Goal: Task Accomplishment & Management: Use online tool/utility

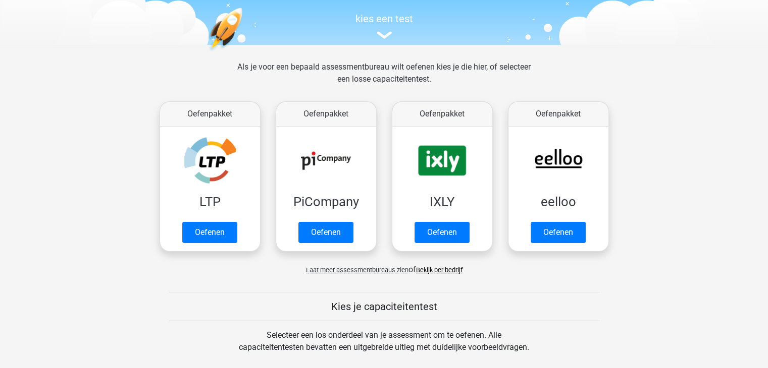
scroll to position [101, 0]
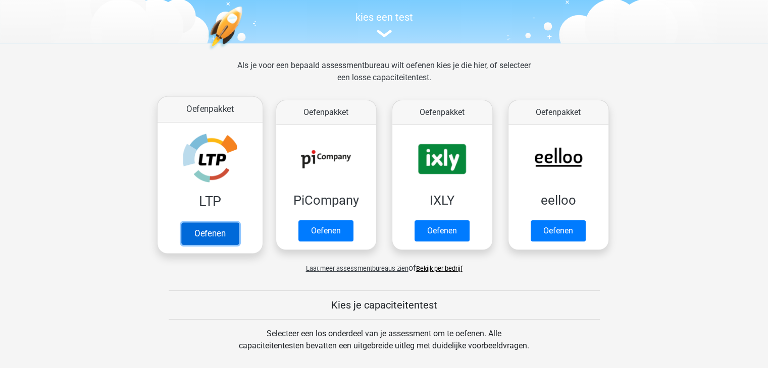
click at [200, 235] on link "Oefenen" at bounding box center [210, 234] width 58 height 22
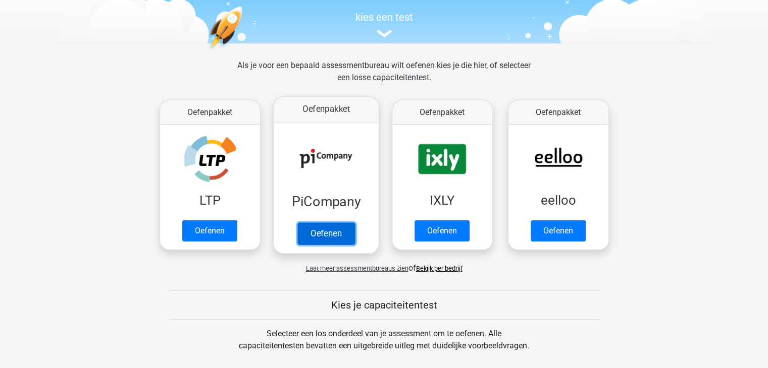
click at [339, 227] on link "Oefenen" at bounding box center [326, 234] width 58 height 22
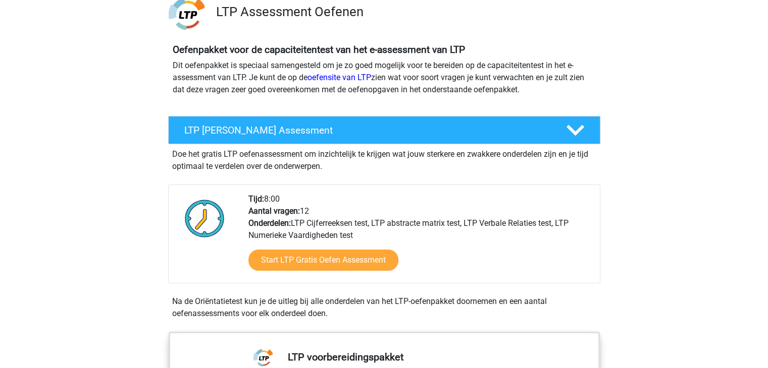
scroll to position [101, 0]
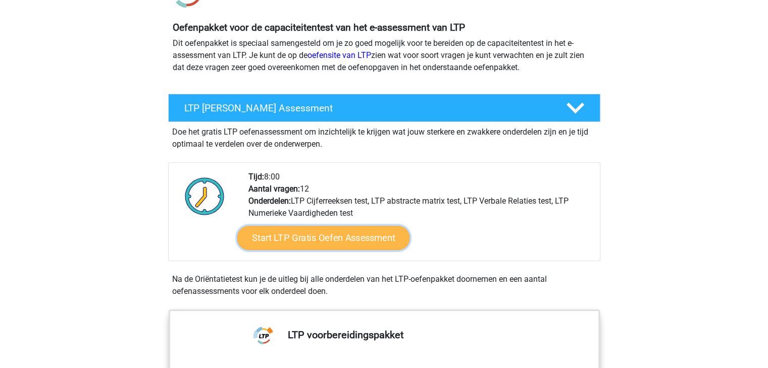
click at [332, 243] on link "Start LTP Gratis Oefen Assessment" at bounding box center [323, 238] width 173 height 24
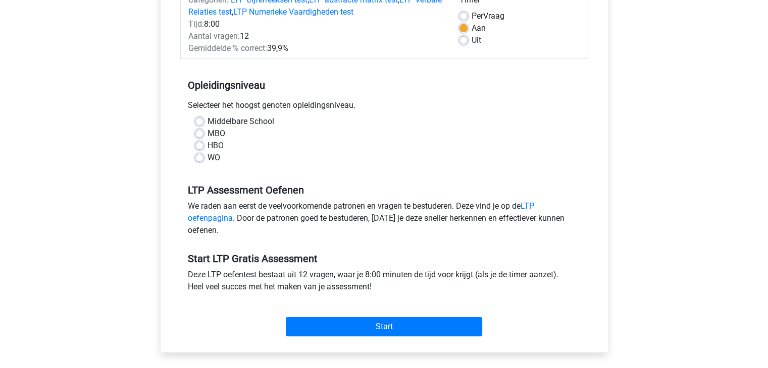
scroll to position [151, 0]
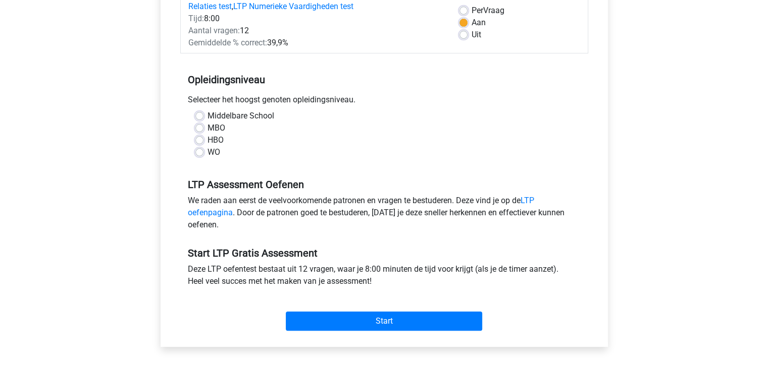
click at [203, 153] on div "WO" at bounding box center [384, 152] width 378 height 12
click at [207, 153] on label "WO" at bounding box center [213, 152] width 13 height 12
click at [201, 153] on input "WO" at bounding box center [199, 151] width 8 height 10
radio input "true"
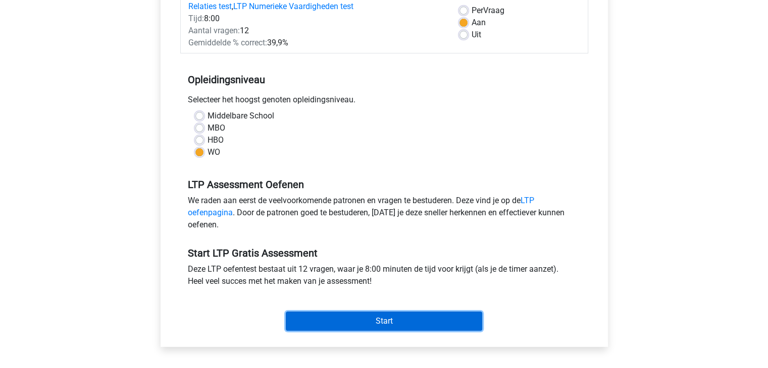
click at [423, 317] on input "Start" at bounding box center [384, 321] width 196 height 19
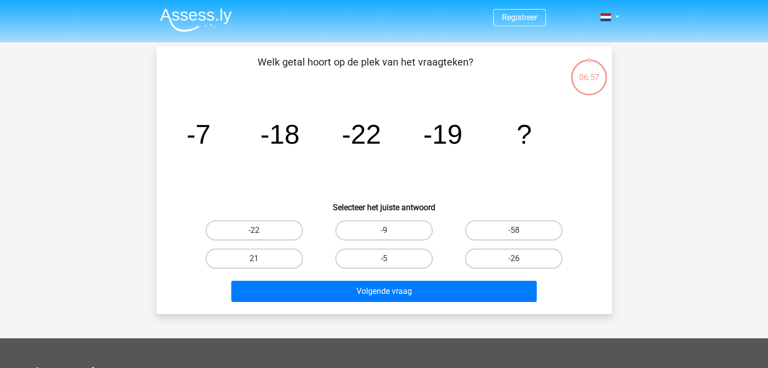
click at [514, 259] on input "-26" at bounding box center [517, 262] width 7 height 7
radio input "true"
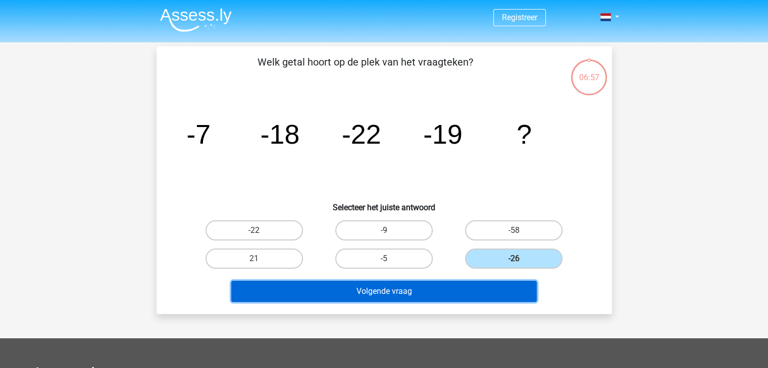
click at [440, 294] on button "Volgende vraag" at bounding box center [383, 291] width 305 height 21
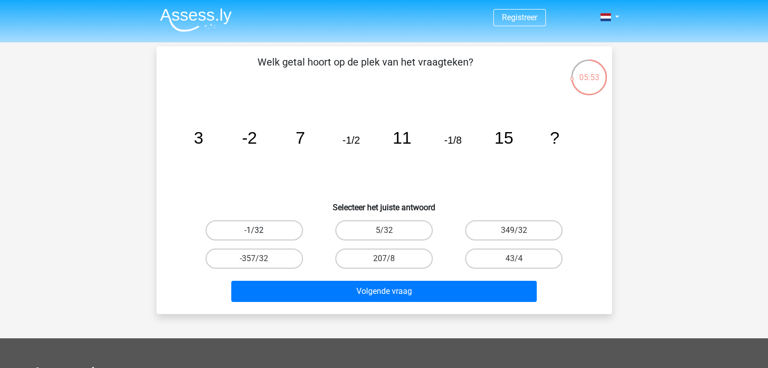
click at [270, 226] on label "-1/32" at bounding box center [253, 231] width 97 height 20
click at [260, 231] on input "-1/32" at bounding box center [257, 234] width 7 height 7
radio input "true"
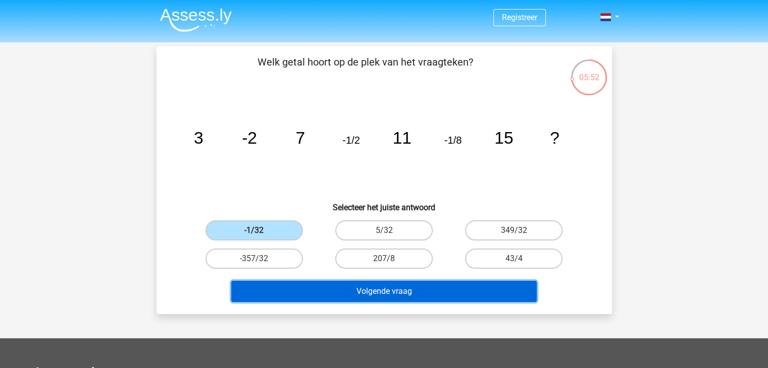
click at [384, 292] on button "Volgende vraag" at bounding box center [383, 291] width 305 height 21
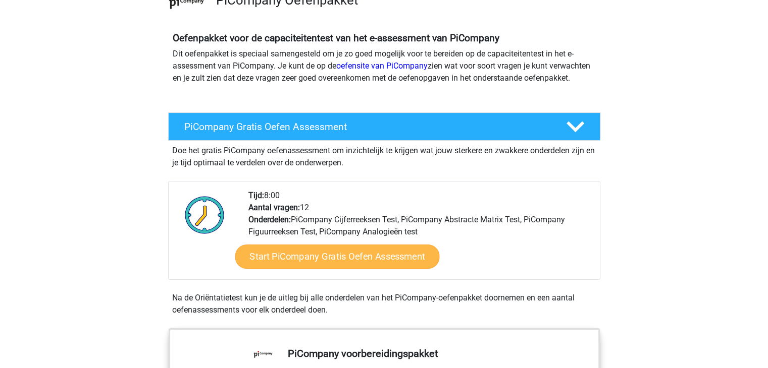
scroll to position [101, 0]
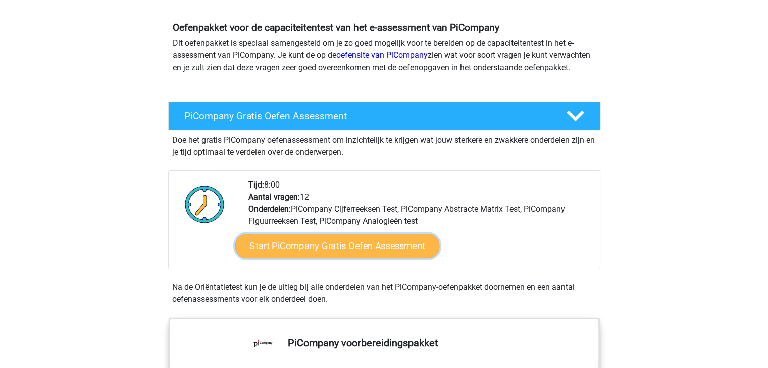
click at [334, 257] on link "Start PiCompany Gratis Oefen Assessment" at bounding box center [337, 246] width 204 height 24
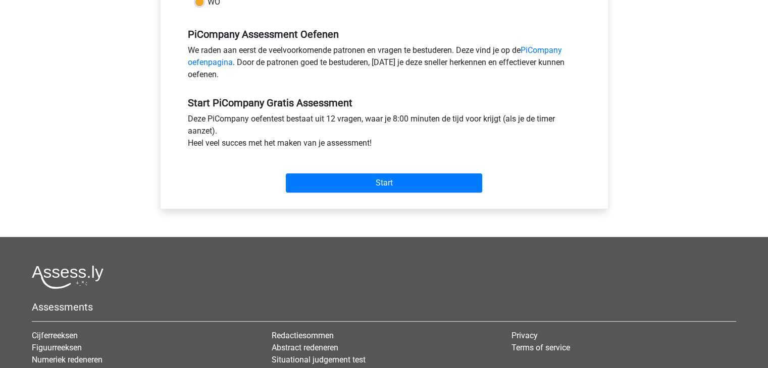
scroll to position [303, 0]
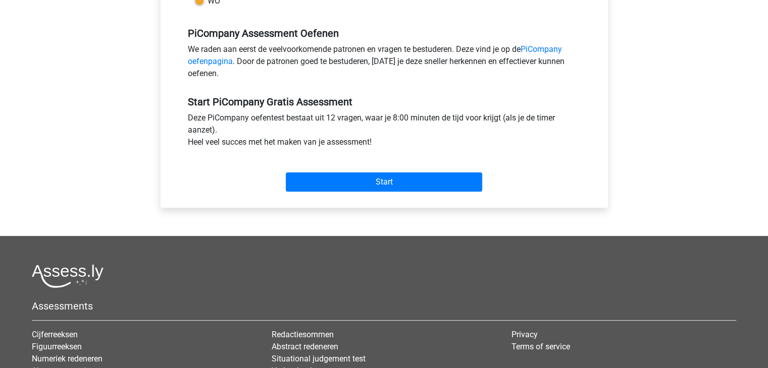
click at [344, 183] on div "Start" at bounding box center [384, 173] width 408 height 35
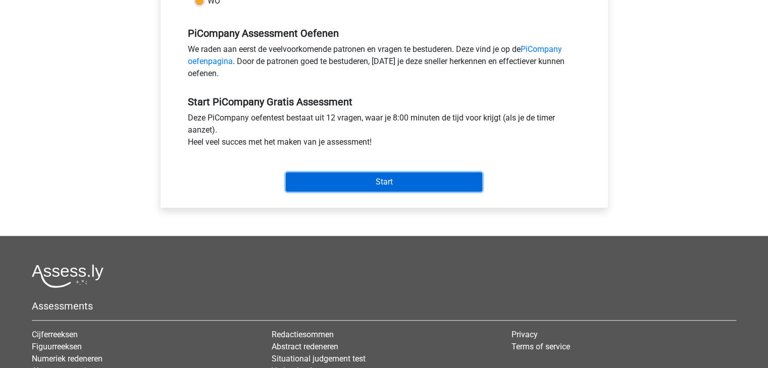
click at [390, 192] on input "Start" at bounding box center [384, 182] width 196 height 19
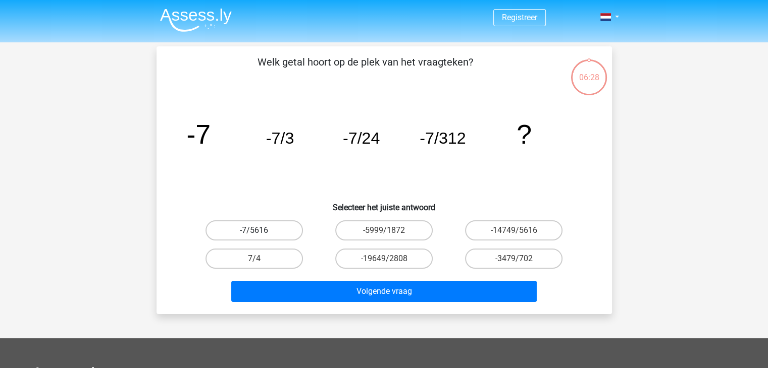
click at [268, 222] on label "-7/5616" at bounding box center [253, 231] width 97 height 20
click at [260, 231] on input "-7/5616" at bounding box center [257, 234] width 7 height 7
radio input "true"
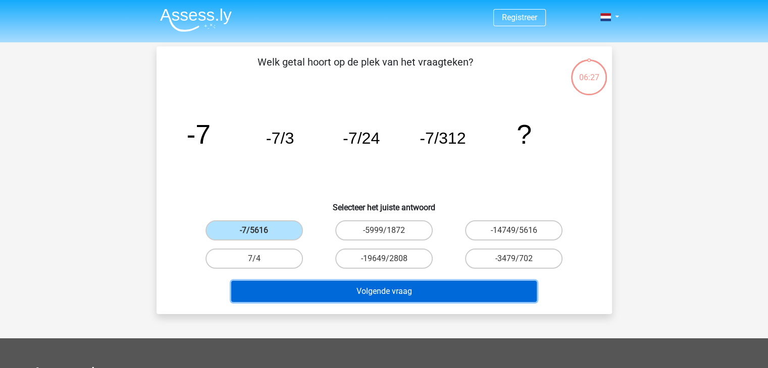
click at [413, 291] on button "Volgende vraag" at bounding box center [383, 291] width 305 height 21
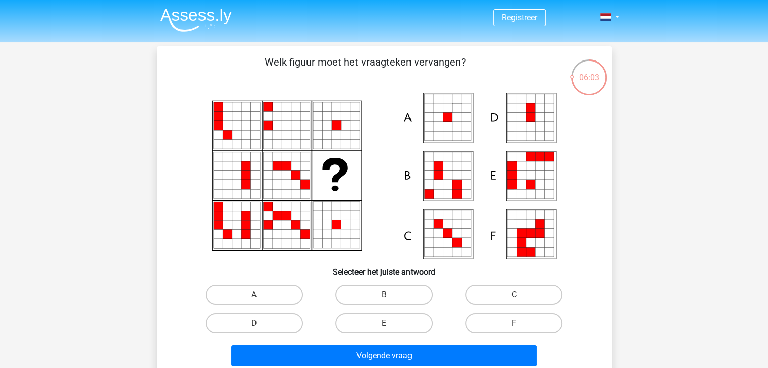
click at [445, 119] on icon at bounding box center [447, 117] width 9 height 9
click at [265, 298] on label "A" at bounding box center [253, 295] width 97 height 20
click at [260, 298] on input "A" at bounding box center [257, 298] width 7 height 7
radio input "true"
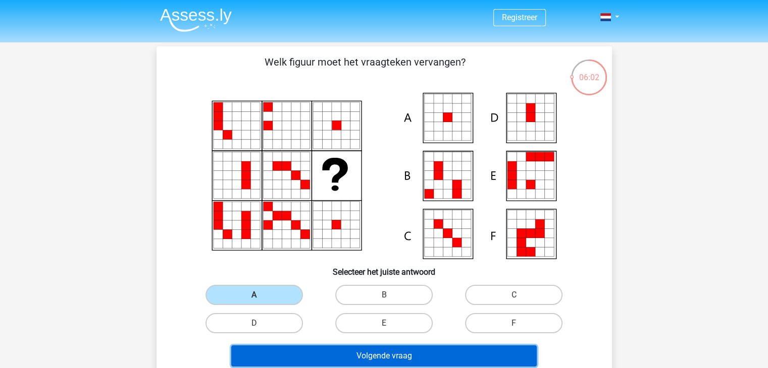
click at [415, 355] on button "Volgende vraag" at bounding box center [383, 356] width 305 height 21
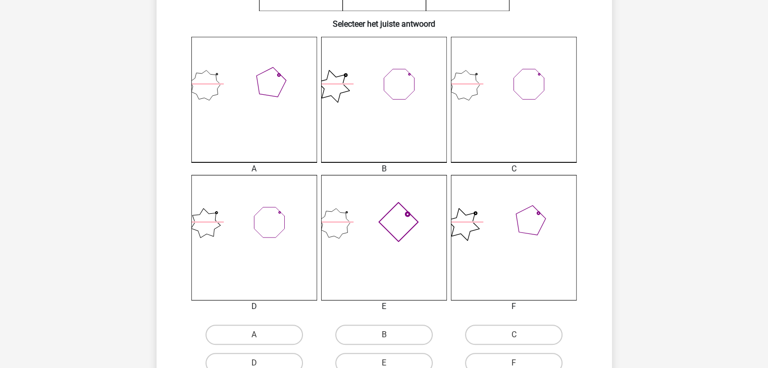
scroll to position [299, 0]
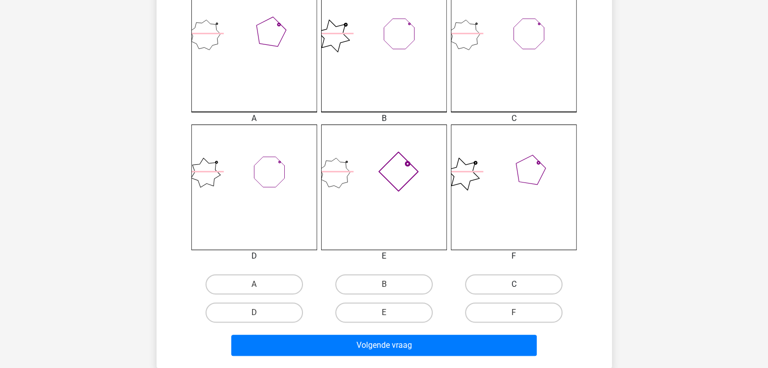
click at [498, 283] on label "C" at bounding box center [513, 285] width 97 height 20
click at [514, 285] on input "C" at bounding box center [517, 288] width 7 height 7
radio input "true"
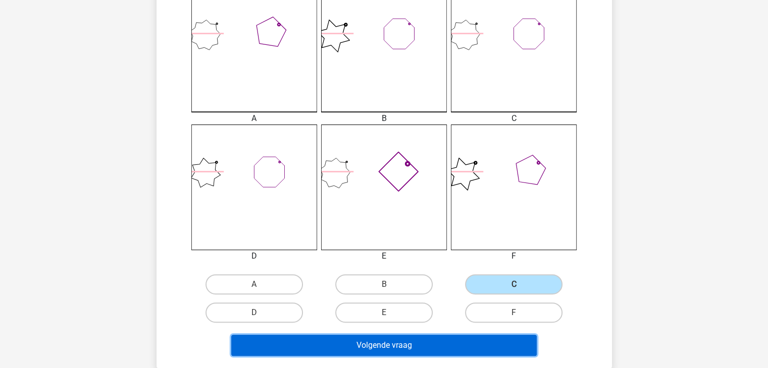
click at [429, 345] on button "Volgende vraag" at bounding box center [383, 345] width 305 height 21
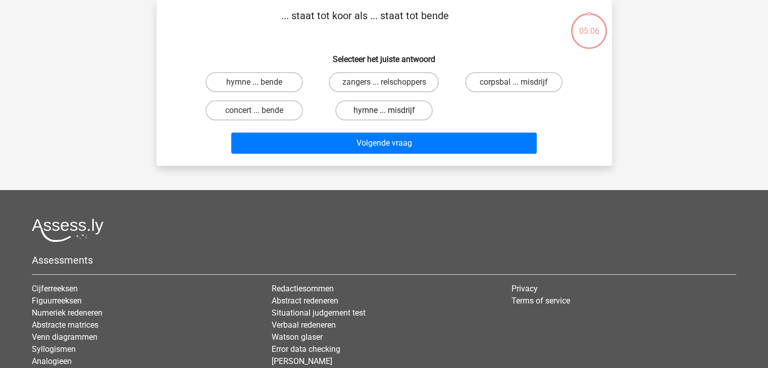
scroll to position [0, 0]
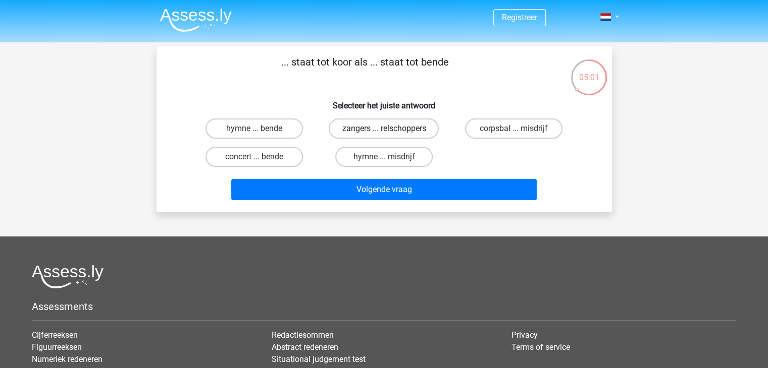
click at [411, 130] on label "zangers ... relschoppers" at bounding box center [384, 129] width 110 height 20
click at [390, 130] on input "zangers ... relschoppers" at bounding box center [387, 132] width 7 height 7
radio input "true"
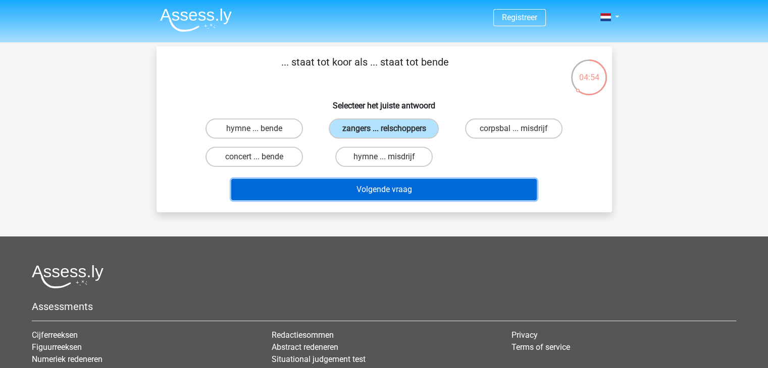
click at [349, 184] on button "Volgende vraag" at bounding box center [383, 189] width 305 height 21
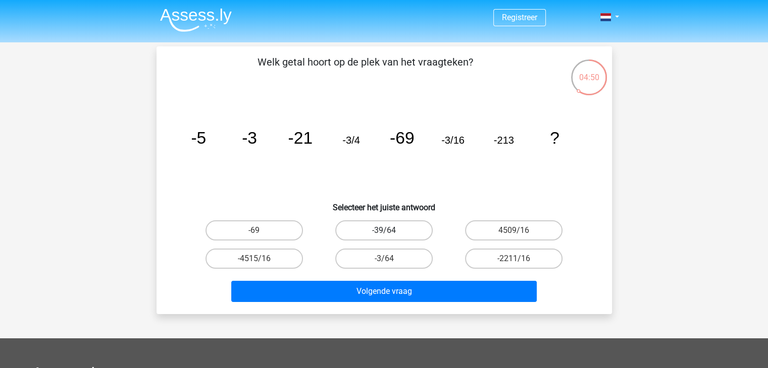
click at [381, 233] on label "-39/64" at bounding box center [383, 231] width 97 height 20
click at [384, 233] on input "-39/64" at bounding box center [387, 234] width 7 height 7
radio input "true"
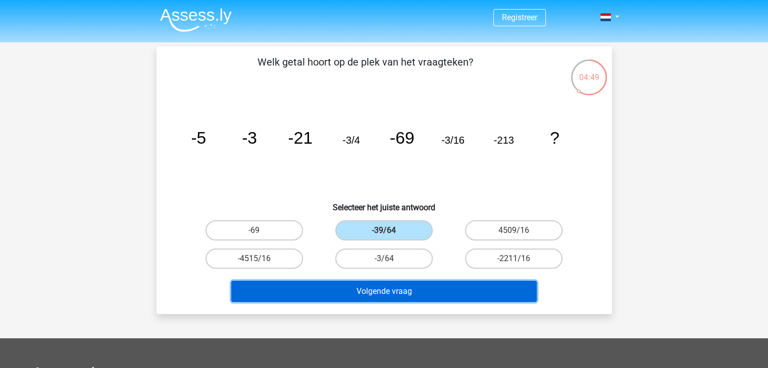
click at [393, 286] on button "Volgende vraag" at bounding box center [383, 291] width 305 height 21
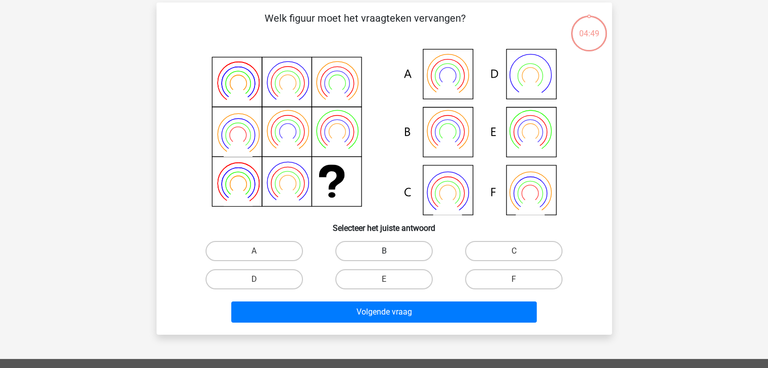
scroll to position [46, 0]
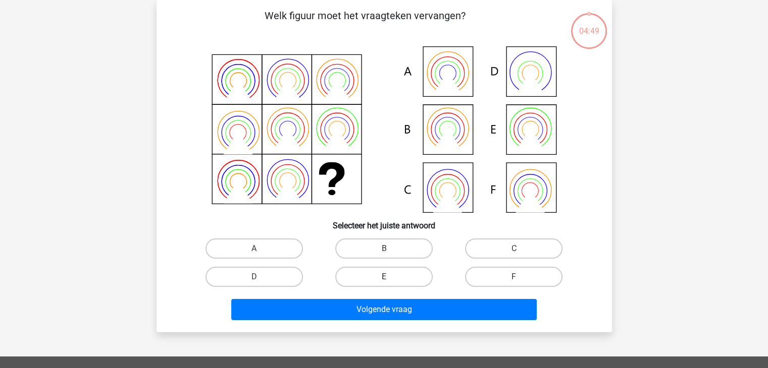
click at [376, 265] on div "E" at bounding box center [384, 277] width 130 height 28
click at [384, 278] on input "E" at bounding box center [387, 280] width 7 height 7
radio input "true"
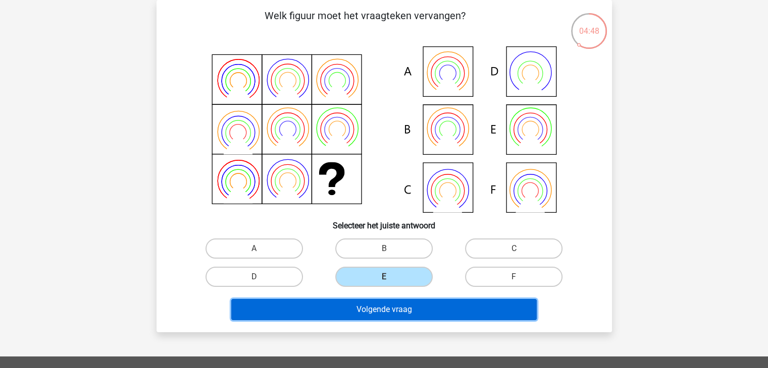
click at [384, 302] on button "Volgende vraag" at bounding box center [383, 309] width 305 height 21
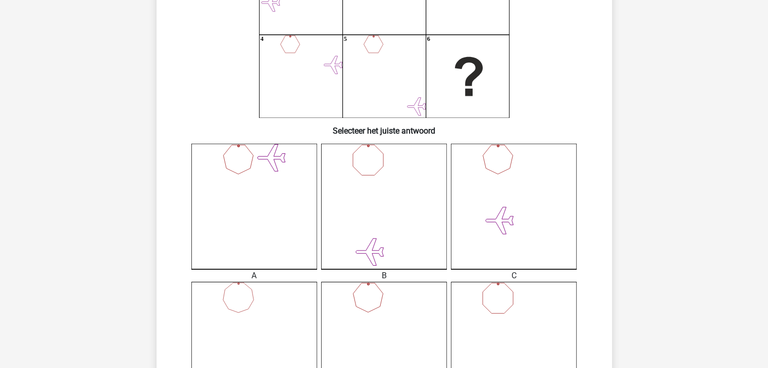
scroll to position [248, 0]
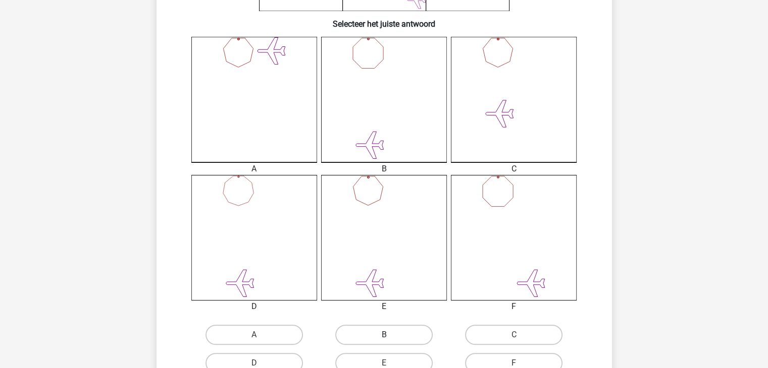
click at [382, 339] on label "B" at bounding box center [383, 335] width 97 height 20
click at [384, 339] on input "B" at bounding box center [387, 338] width 7 height 7
radio input "true"
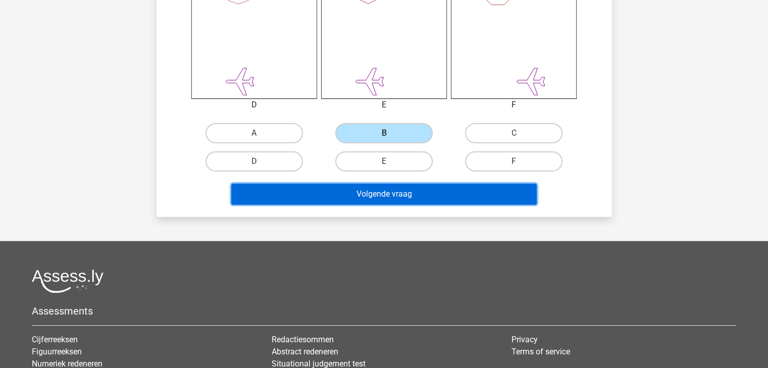
click at [464, 191] on button "Volgende vraag" at bounding box center [383, 194] width 305 height 21
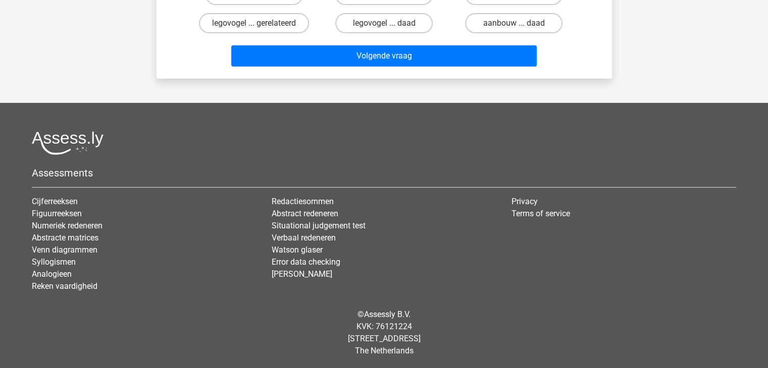
scroll to position [0, 0]
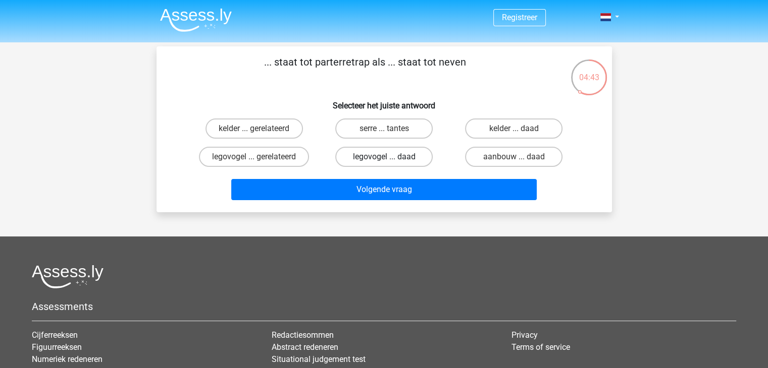
click at [415, 150] on label "legovogel ... daad" at bounding box center [383, 157] width 97 height 20
click at [390, 157] on input "legovogel ... daad" at bounding box center [387, 160] width 7 height 7
radio input "true"
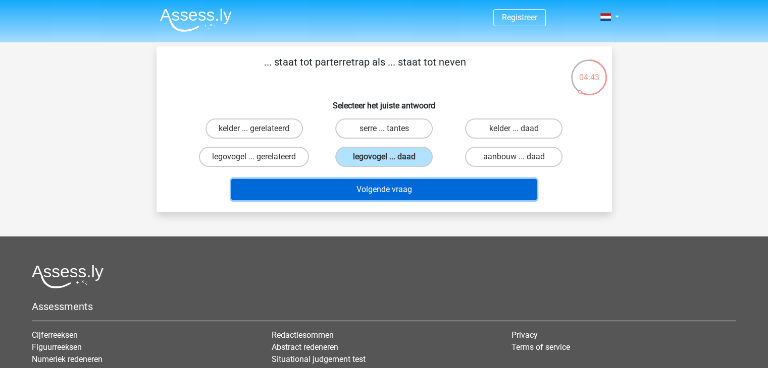
click at [406, 187] on button "Volgende vraag" at bounding box center [383, 189] width 305 height 21
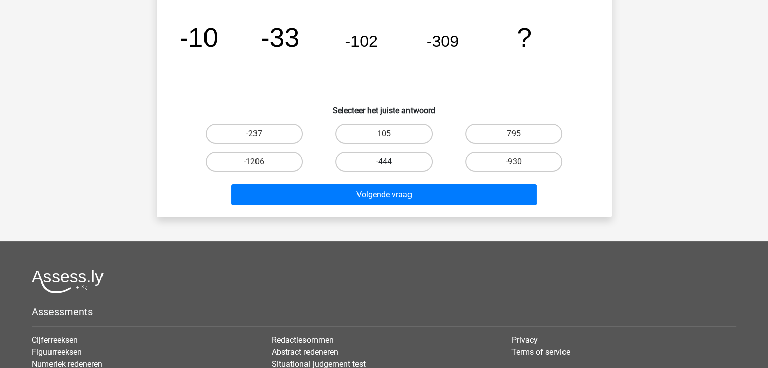
click at [408, 168] on label "-444" at bounding box center [383, 162] width 97 height 20
click at [390, 168] on input "-444" at bounding box center [387, 165] width 7 height 7
radio input "true"
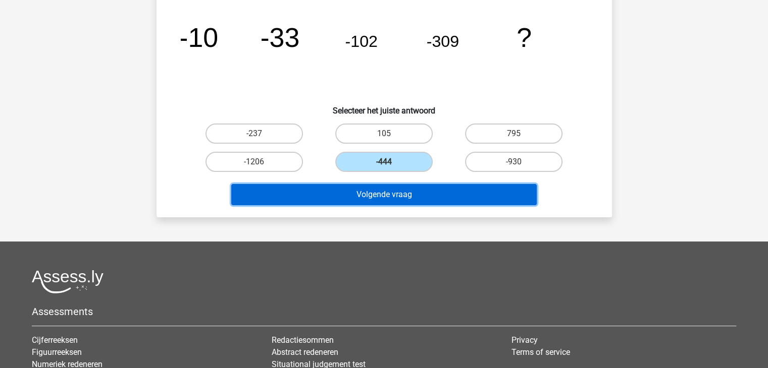
click at [409, 191] on button "Volgende vraag" at bounding box center [383, 194] width 305 height 21
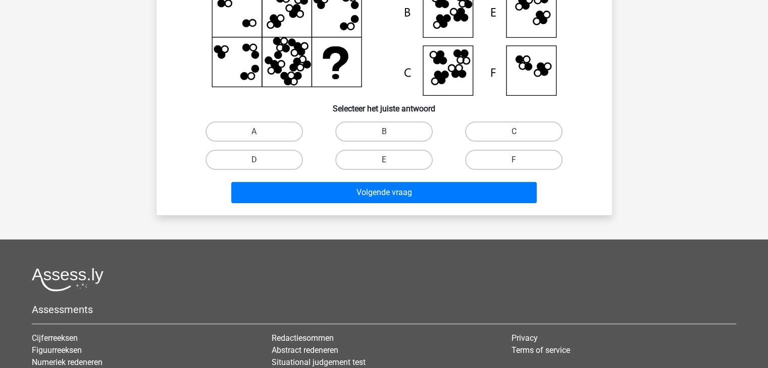
scroll to position [198, 0]
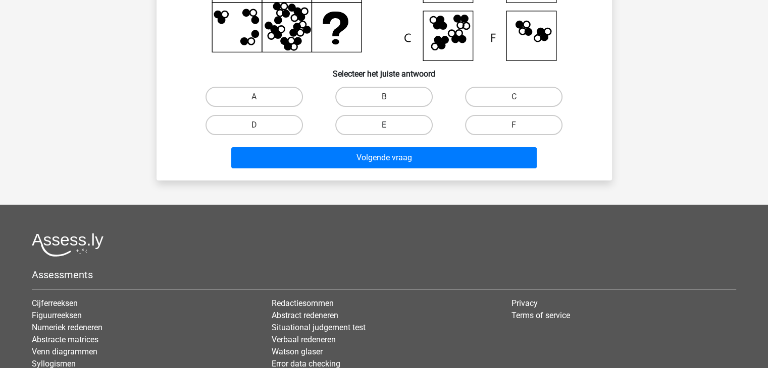
click at [383, 128] on label "E" at bounding box center [383, 125] width 97 height 20
click at [384, 128] on input "E" at bounding box center [387, 128] width 7 height 7
radio input "true"
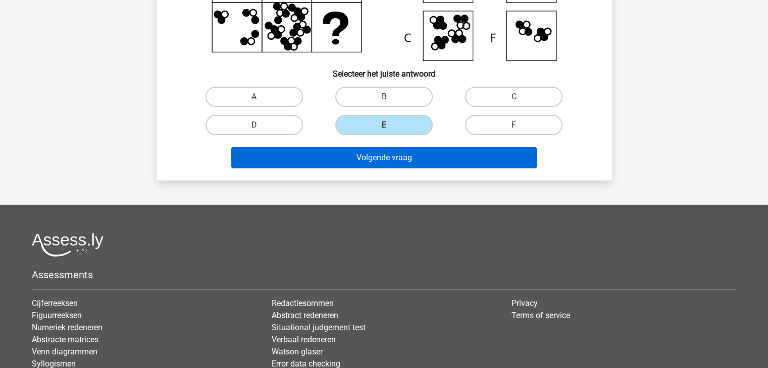
click at [399, 167] on div "Volgende vraag" at bounding box center [384, 159] width 390 height 25
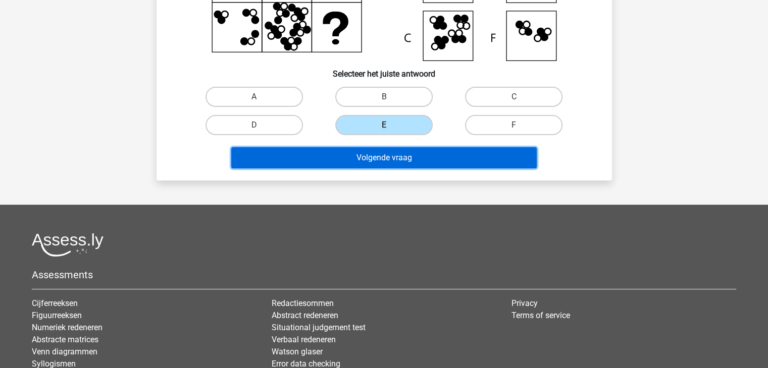
click at [401, 161] on button "Volgende vraag" at bounding box center [383, 157] width 305 height 21
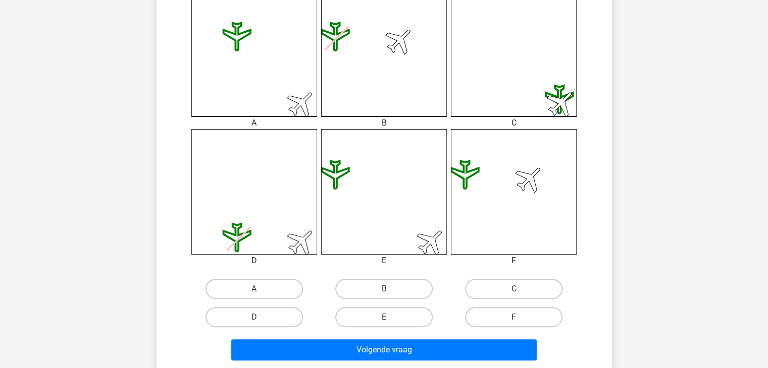
scroll to position [400, 0]
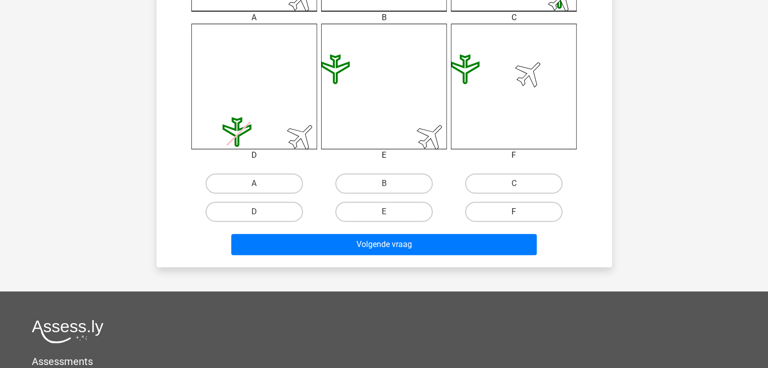
click at [489, 210] on label "F" at bounding box center [513, 212] width 97 height 20
click at [514, 212] on input "F" at bounding box center [517, 215] width 7 height 7
radio input "true"
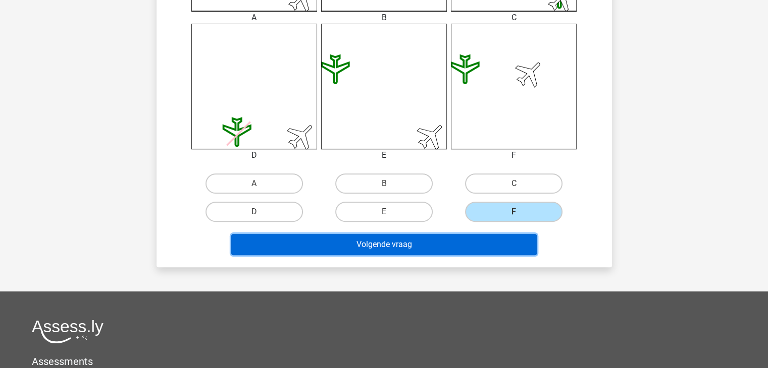
click at [482, 241] on button "Volgende vraag" at bounding box center [383, 244] width 305 height 21
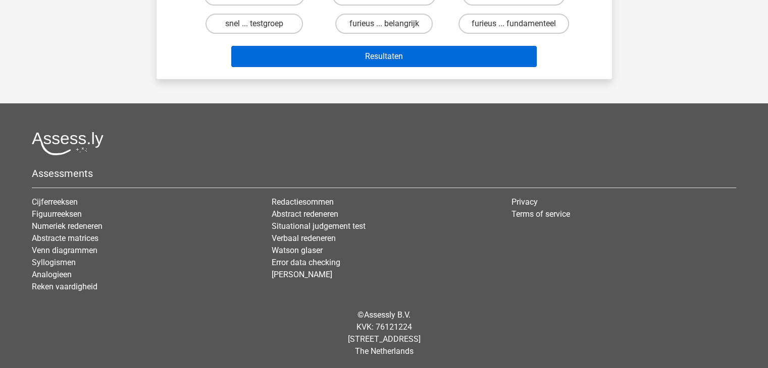
scroll to position [0, 0]
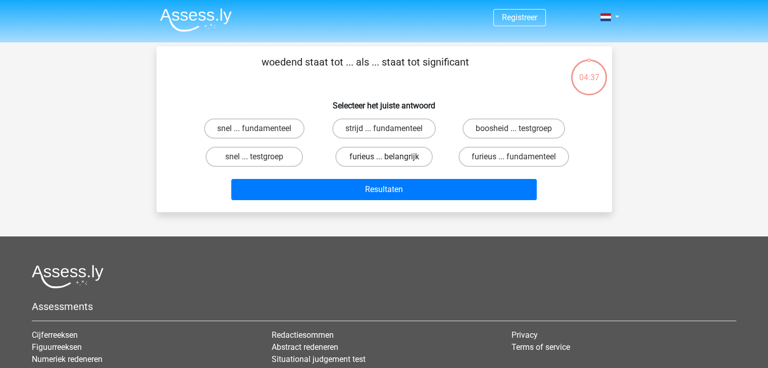
click at [387, 150] on label "furieus ... belangrijk" at bounding box center [383, 157] width 97 height 20
click at [387, 157] on input "furieus ... belangrijk" at bounding box center [387, 160] width 7 height 7
radio input "true"
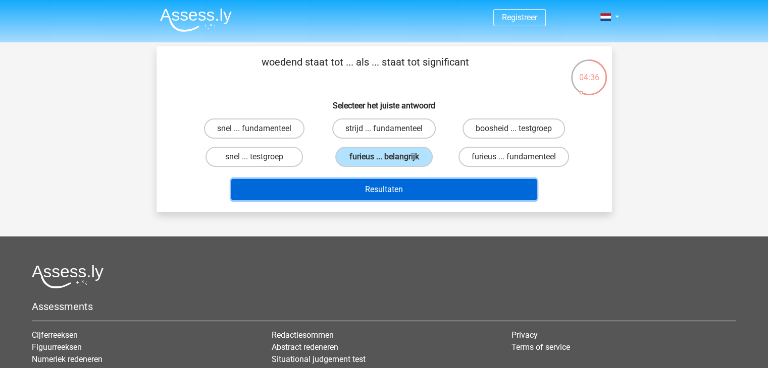
click at [389, 193] on button "Resultaten" at bounding box center [383, 189] width 305 height 21
